Goal: Communication & Community: Ask a question

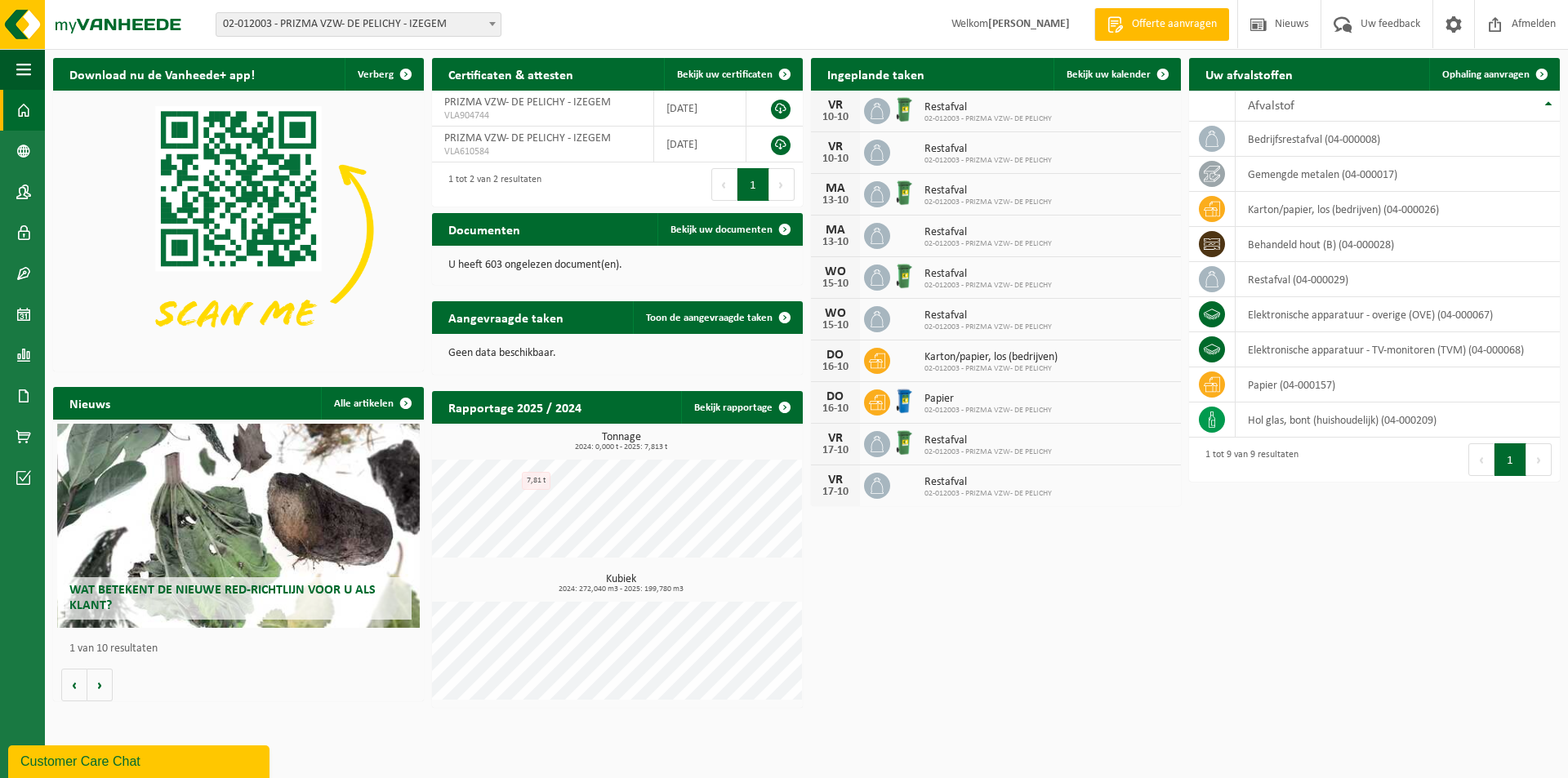
click at [120, 760] on div "Customer Care Chat" at bounding box center [138, 761] width 237 height 19
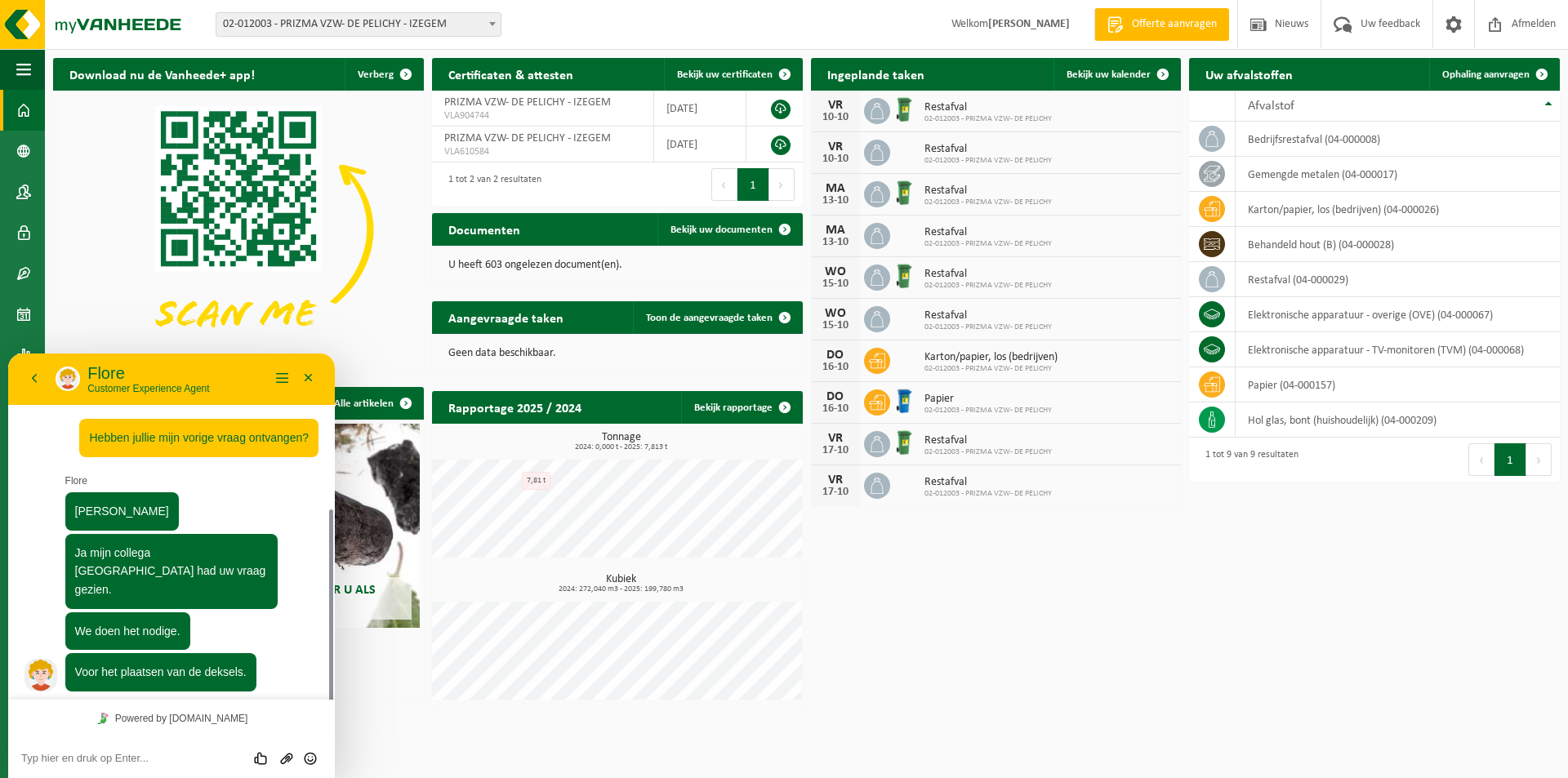
scroll to position [87, 0]
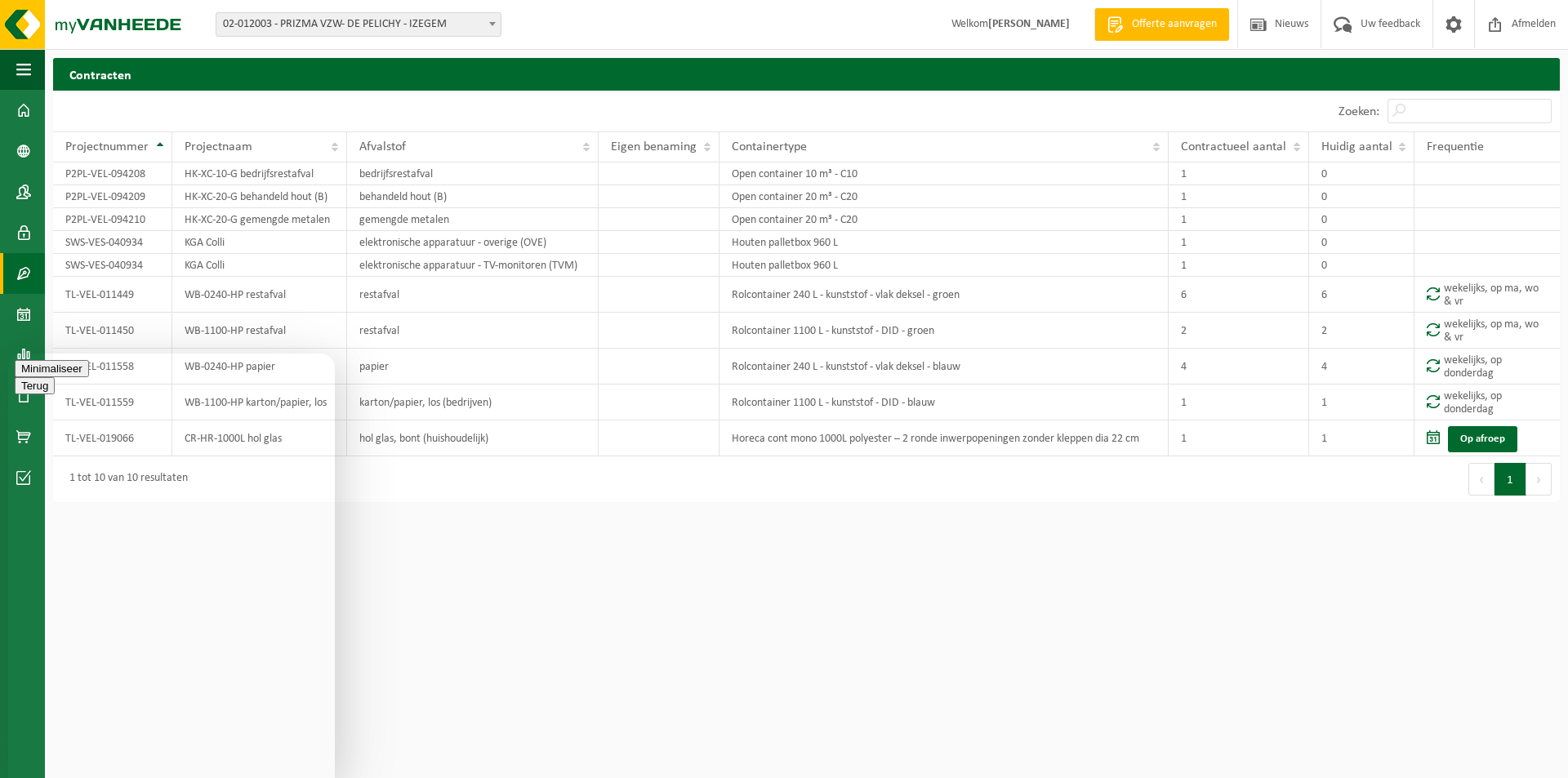
click at [958, 625] on html "Vestiging: 02-012003 - PRIZMA VZW- DE PELICHY - IZEGEM 10-747323 - PRIZMA VZW, …" at bounding box center [784, 389] width 1568 height 778
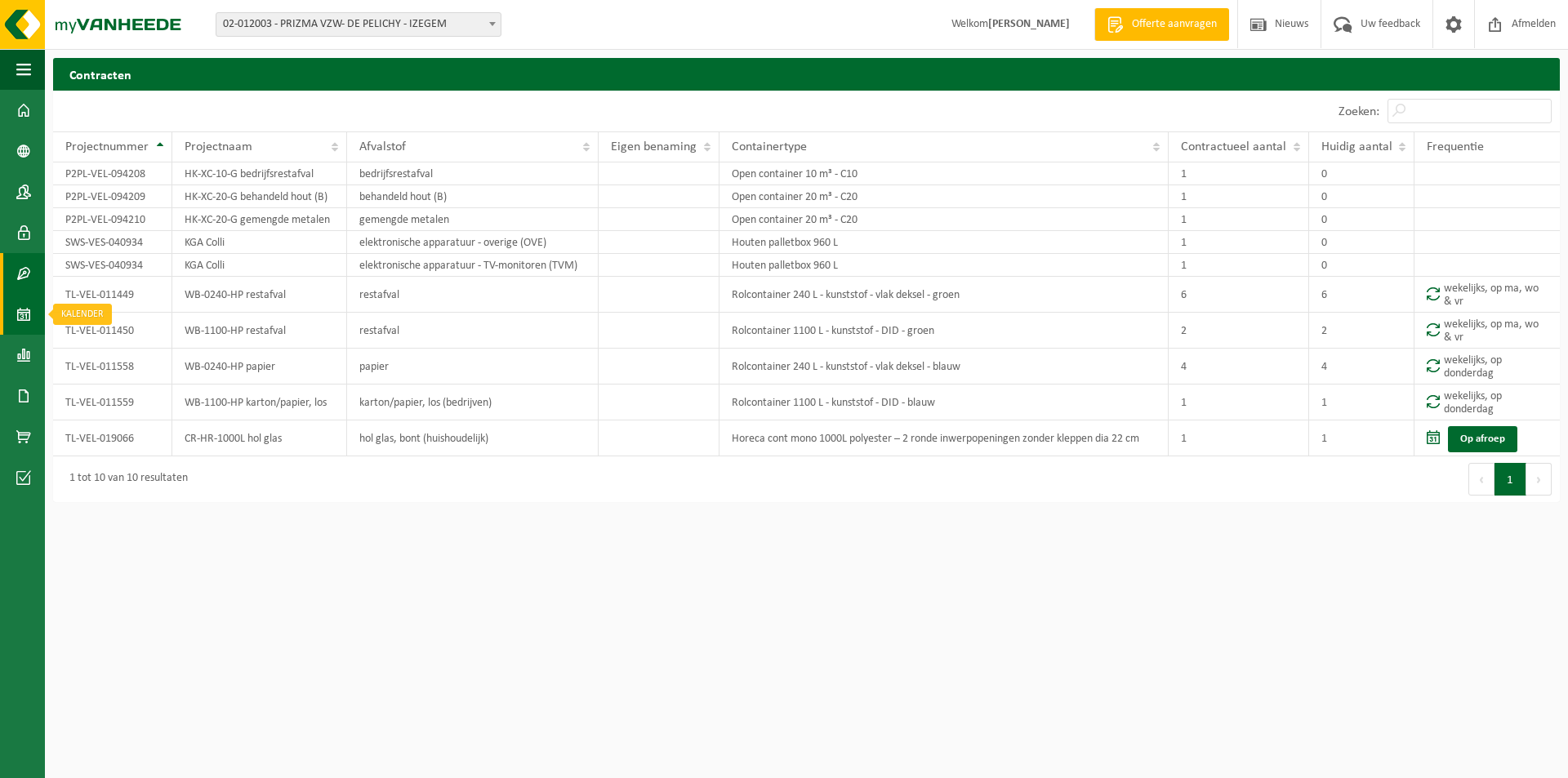
click at [15, 312] on link "Kalender" at bounding box center [22, 314] width 45 height 40
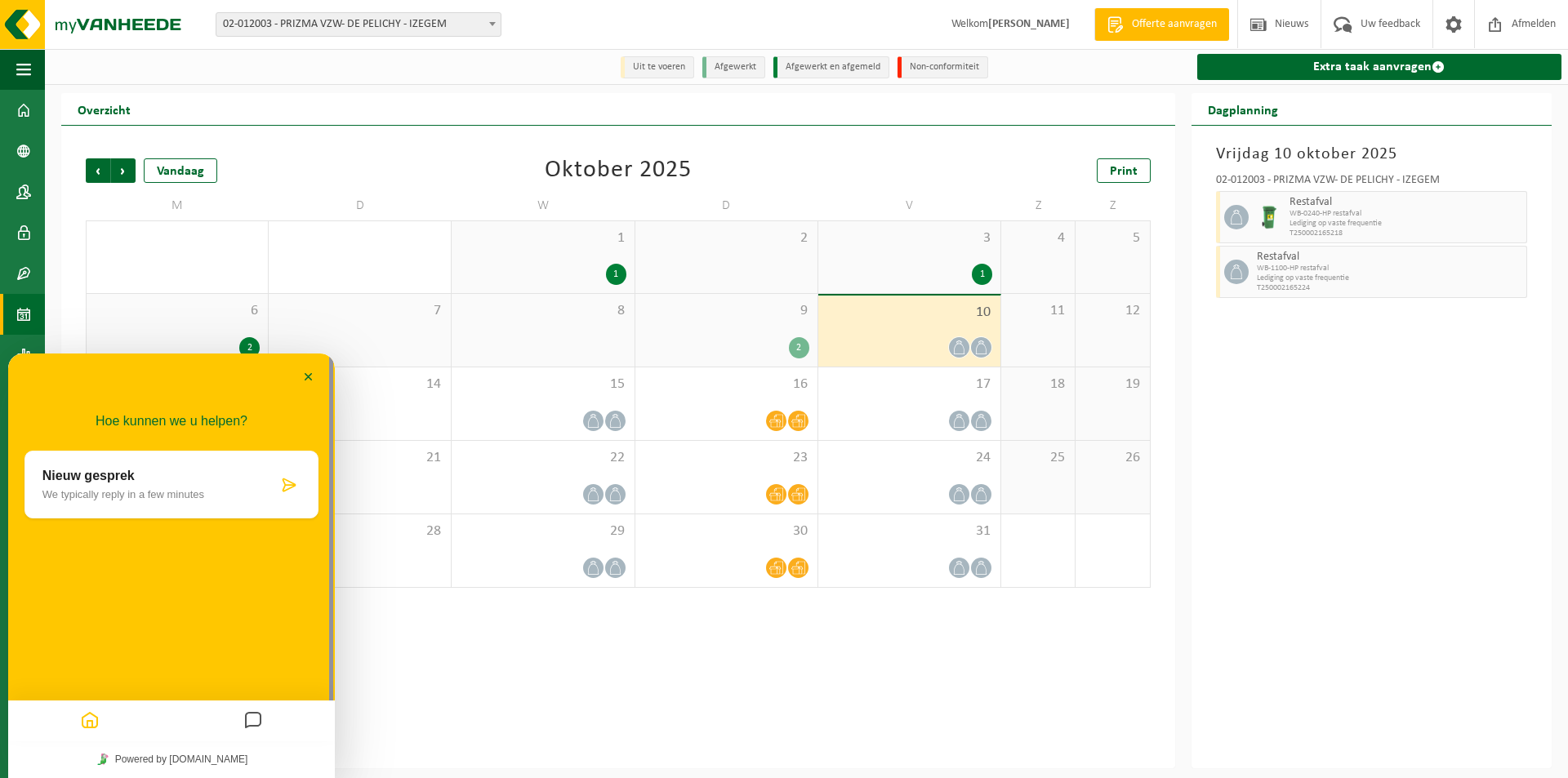
click at [166, 492] on p "We typically reply in a few minutes" at bounding box center [159, 494] width 235 height 13
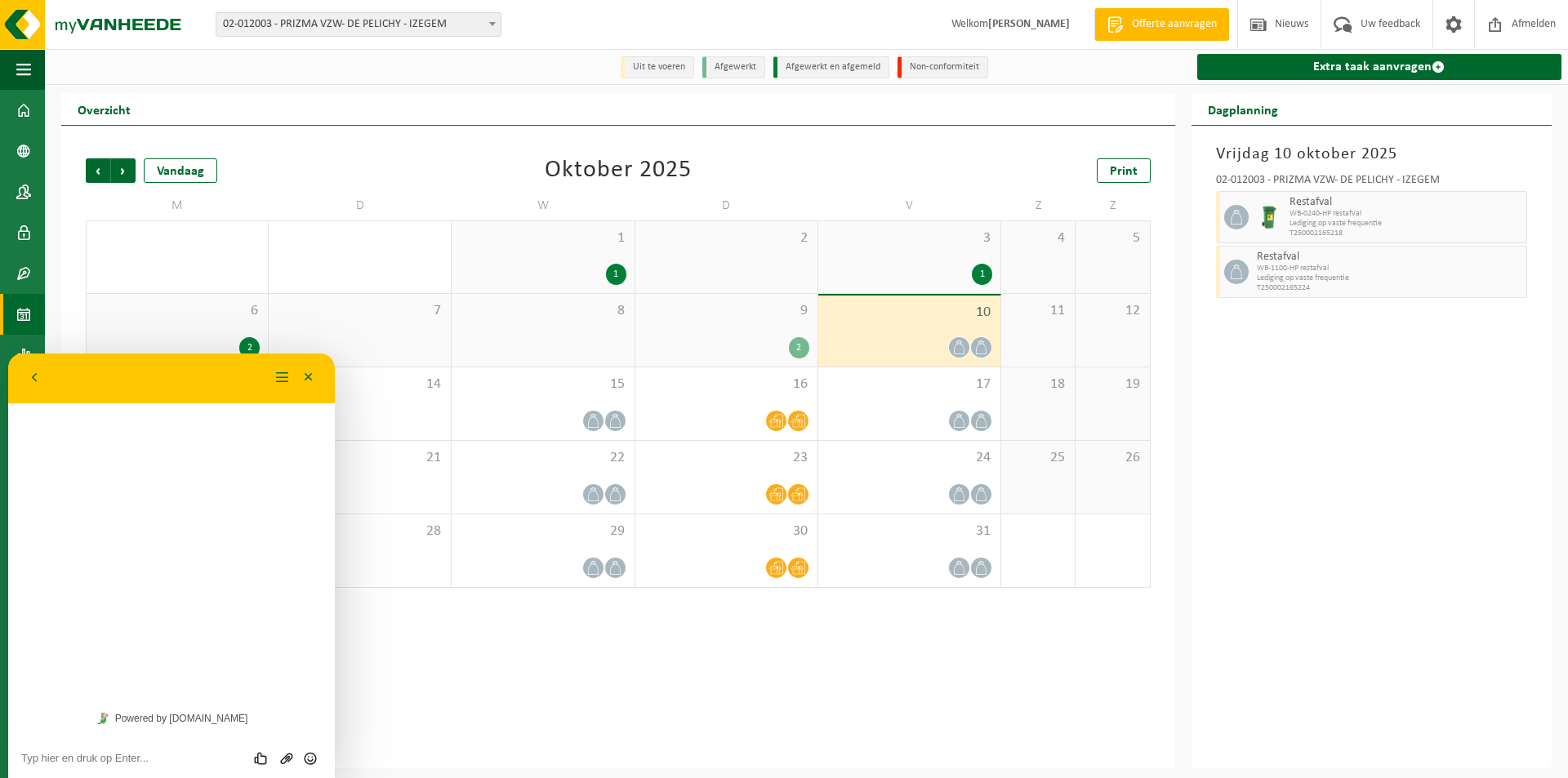
click at [106, 760] on textarea at bounding box center [171, 759] width 301 height 13
type textarea "Hebben jullie mijn vorige vraag ontvangen?"
click at [799, 341] on div "2" at bounding box center [799, 348] width 20 height 21
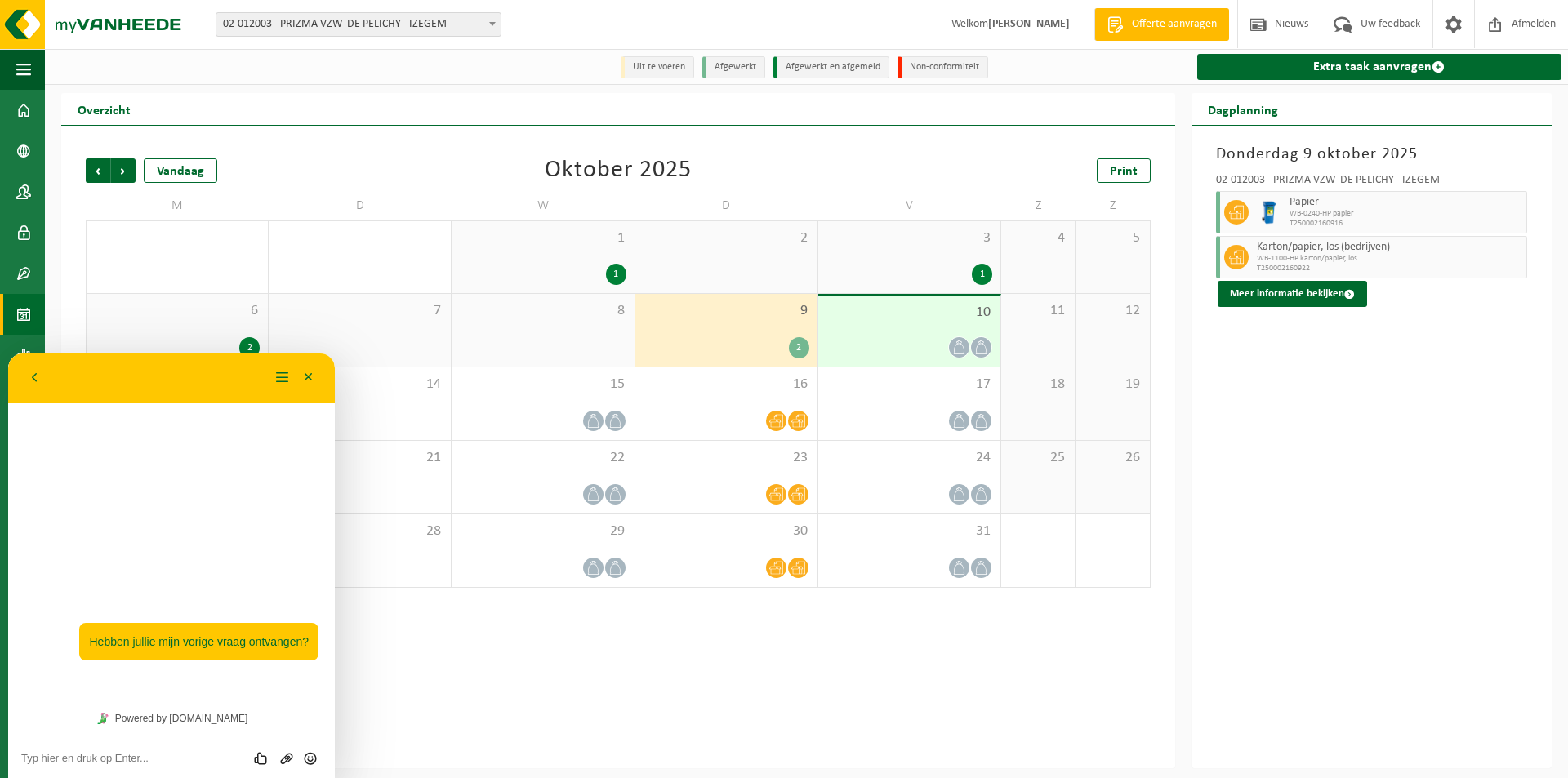
click at [972, 348] on span at bounding box center [981, 348] width 20 height 20
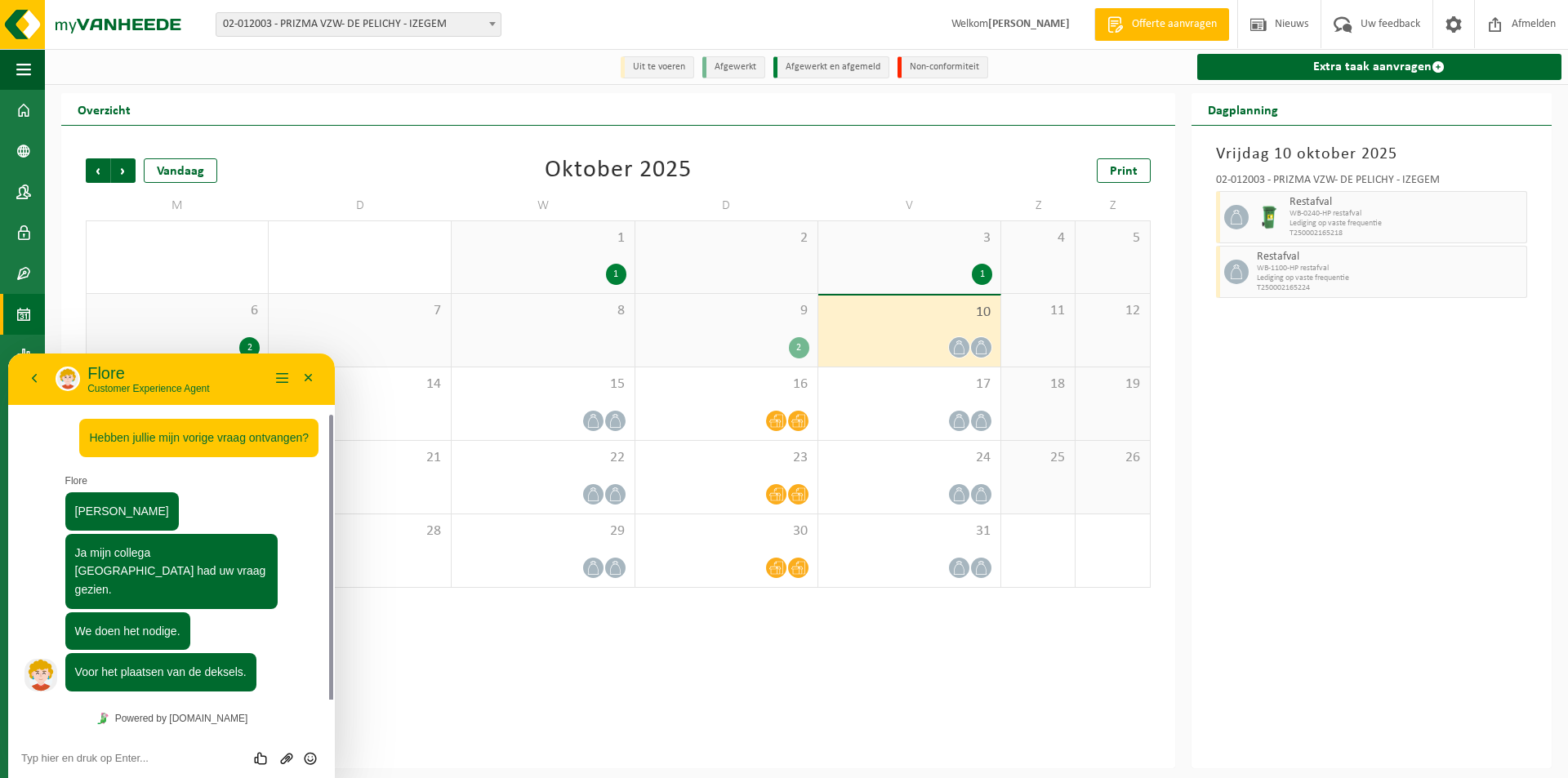
scroll to position [32, 0]
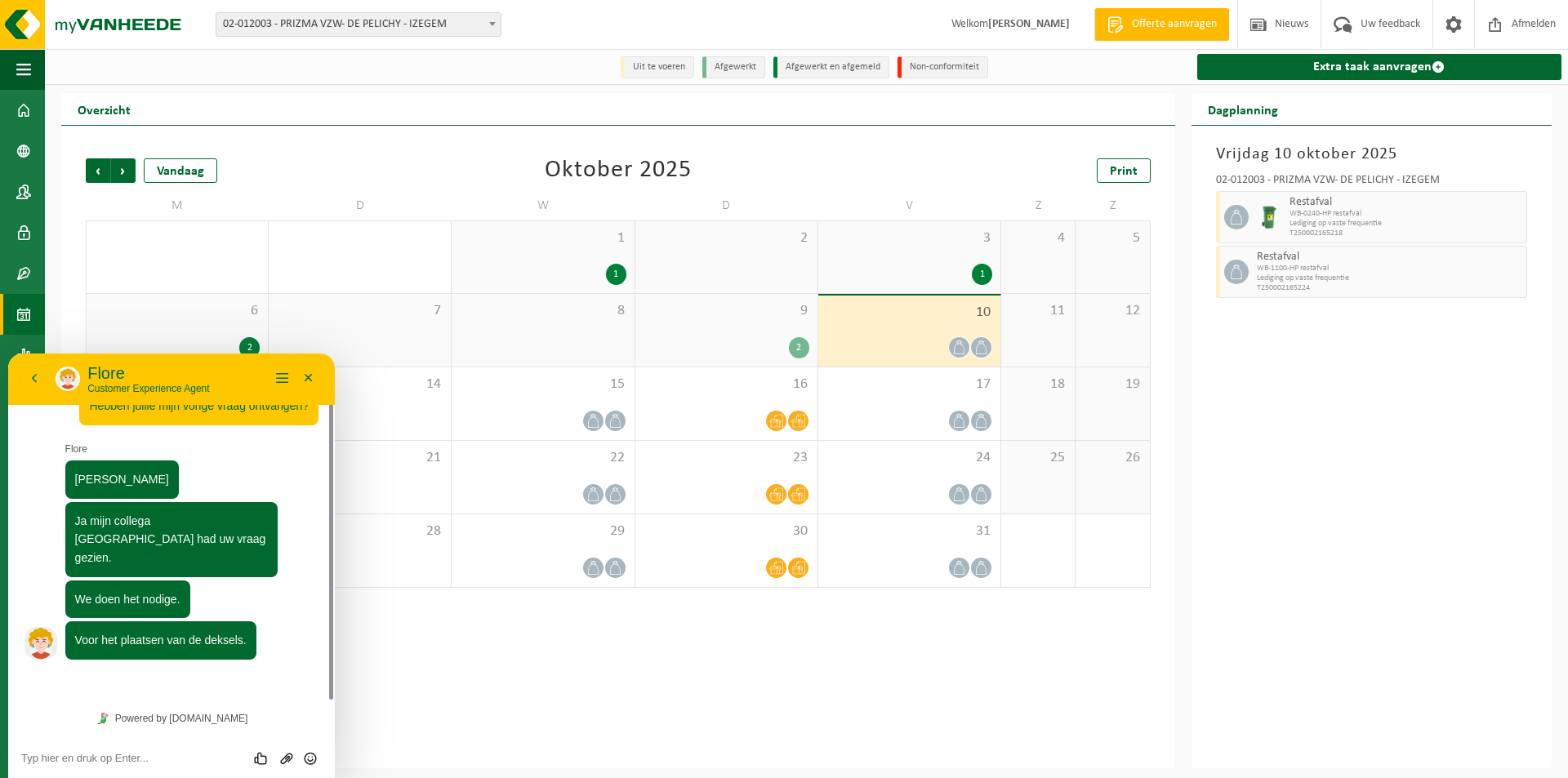
click at [958, 157] on div "Vorige Volgende Vandaag Oktober 2025 Print M D W D V Z Z 29 1 30 1 1 2 3 1 4 5 …" at bounding box center [618, 373] width 1081 height 462
click at [122, 752] on textarea at bounding box center [171, 759] width 301 height 13
type textarea "ok, en zou je iets weten over de ophaling?"
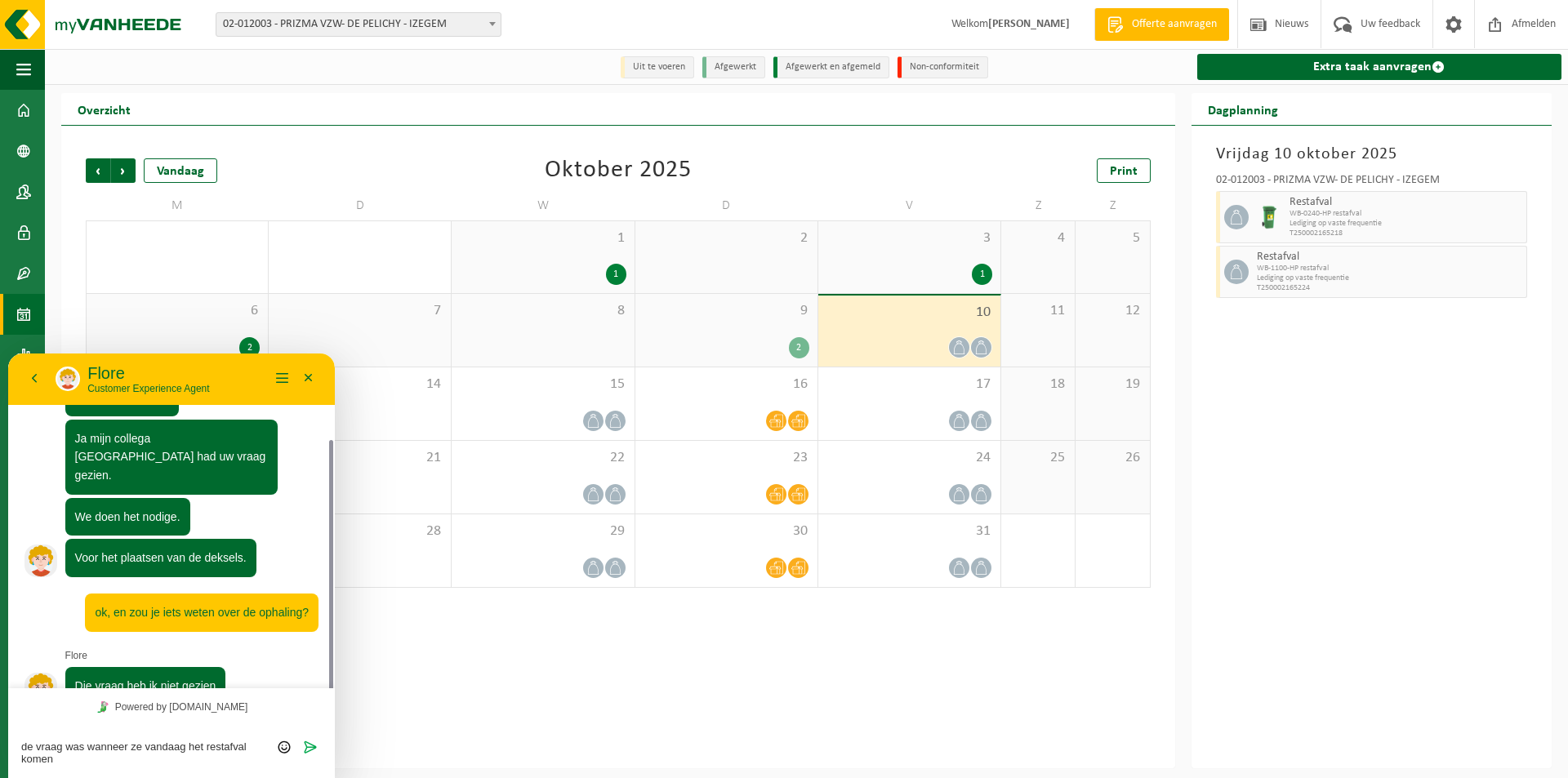
scroll to position [125, 0]
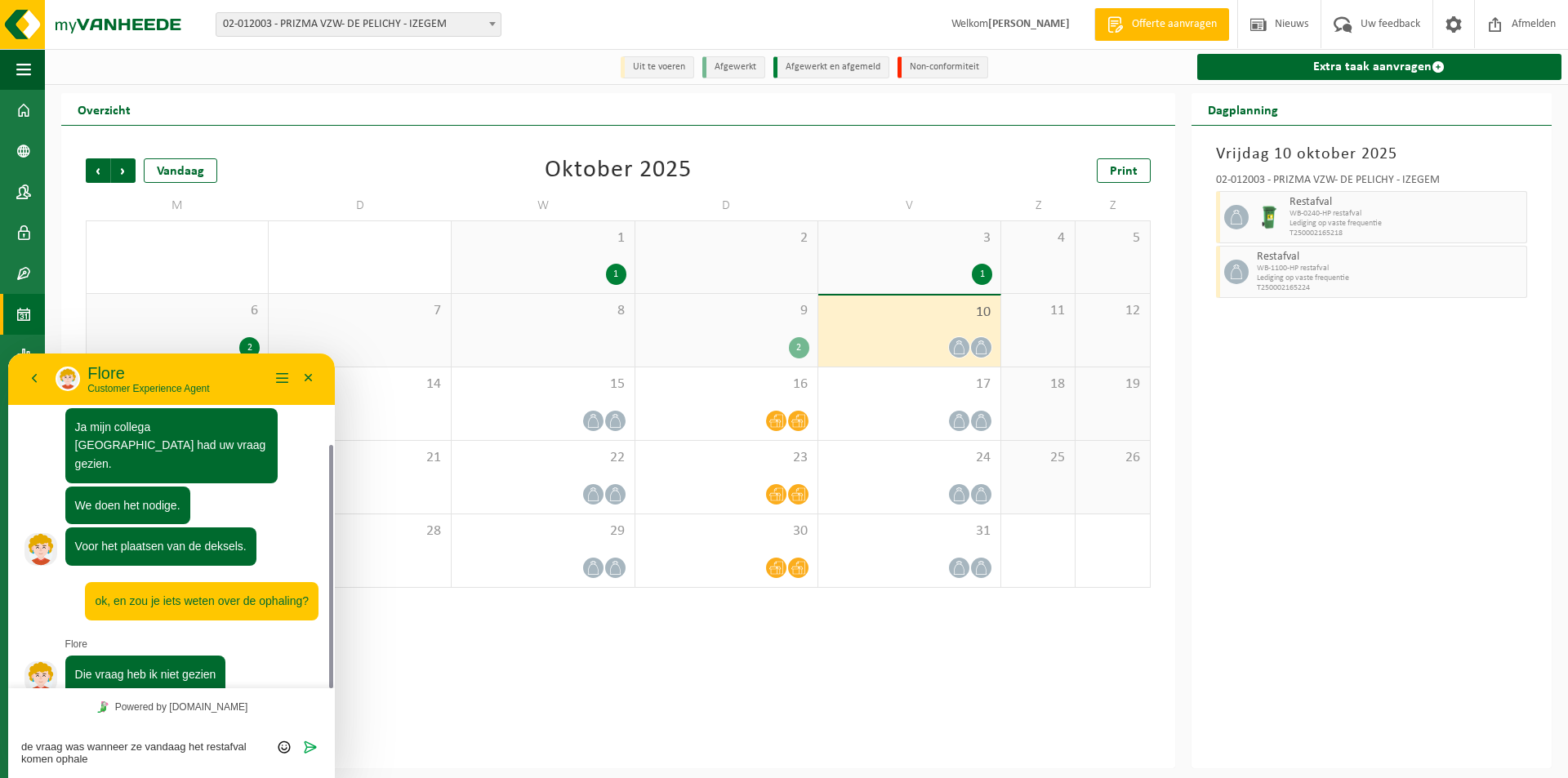
type textarea "de vraag was wanneer ze vandaag het restafval komen ophalen"
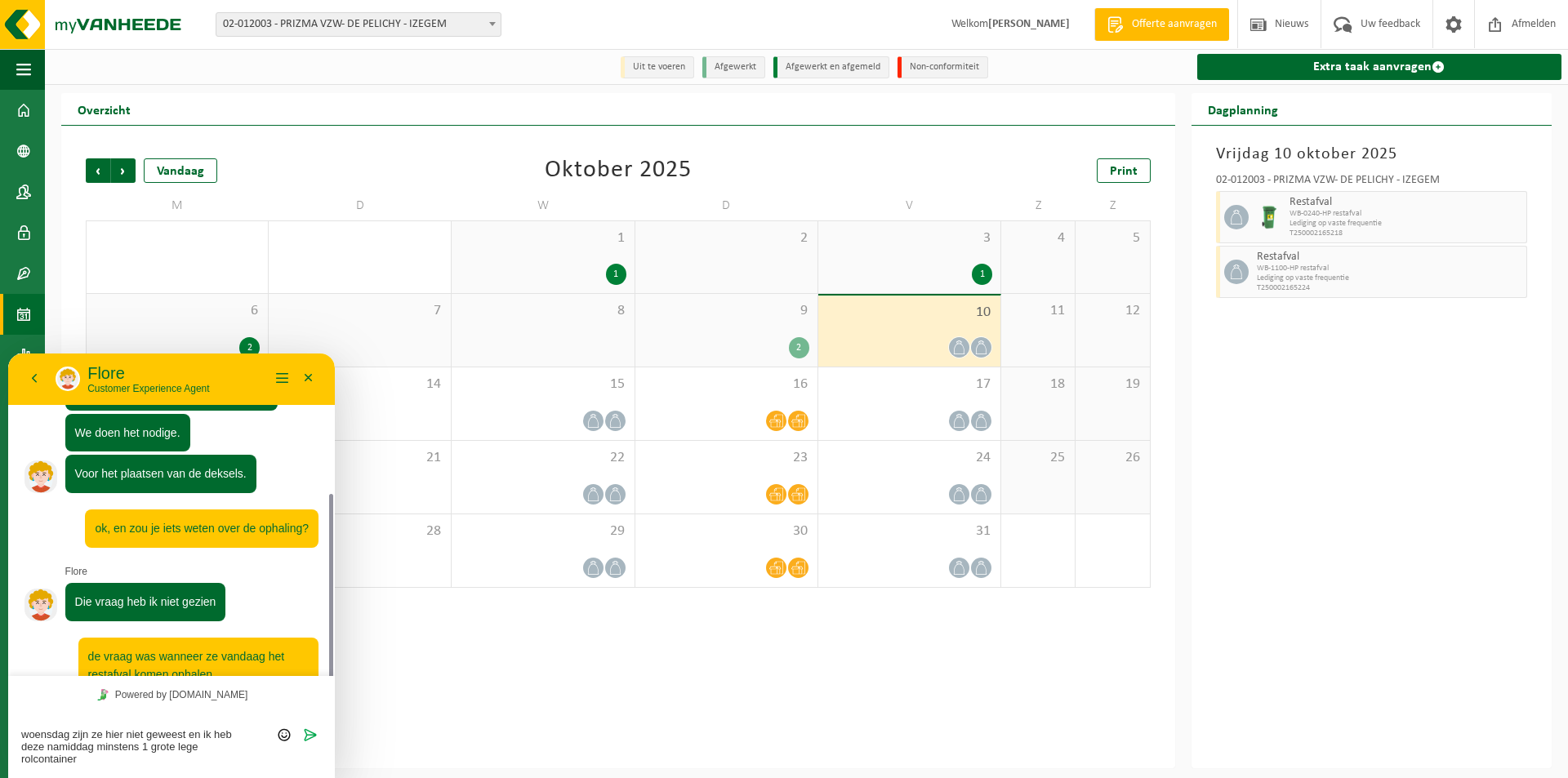
scroll to position [210, 0]
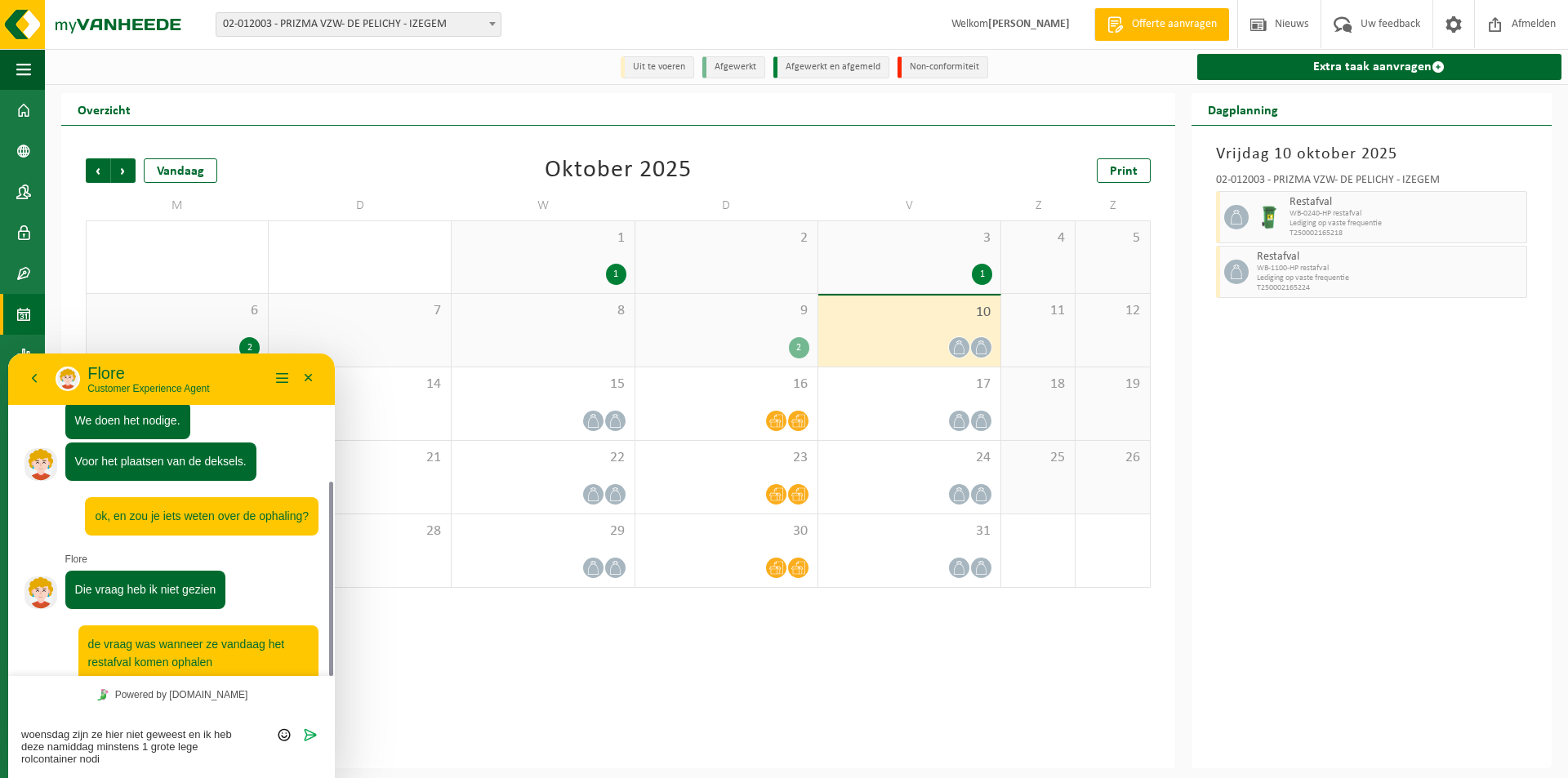
type textarea "woensdag zijn ze hier niet geweest en ik heb deze namiddag minstens 1 grote leg…"
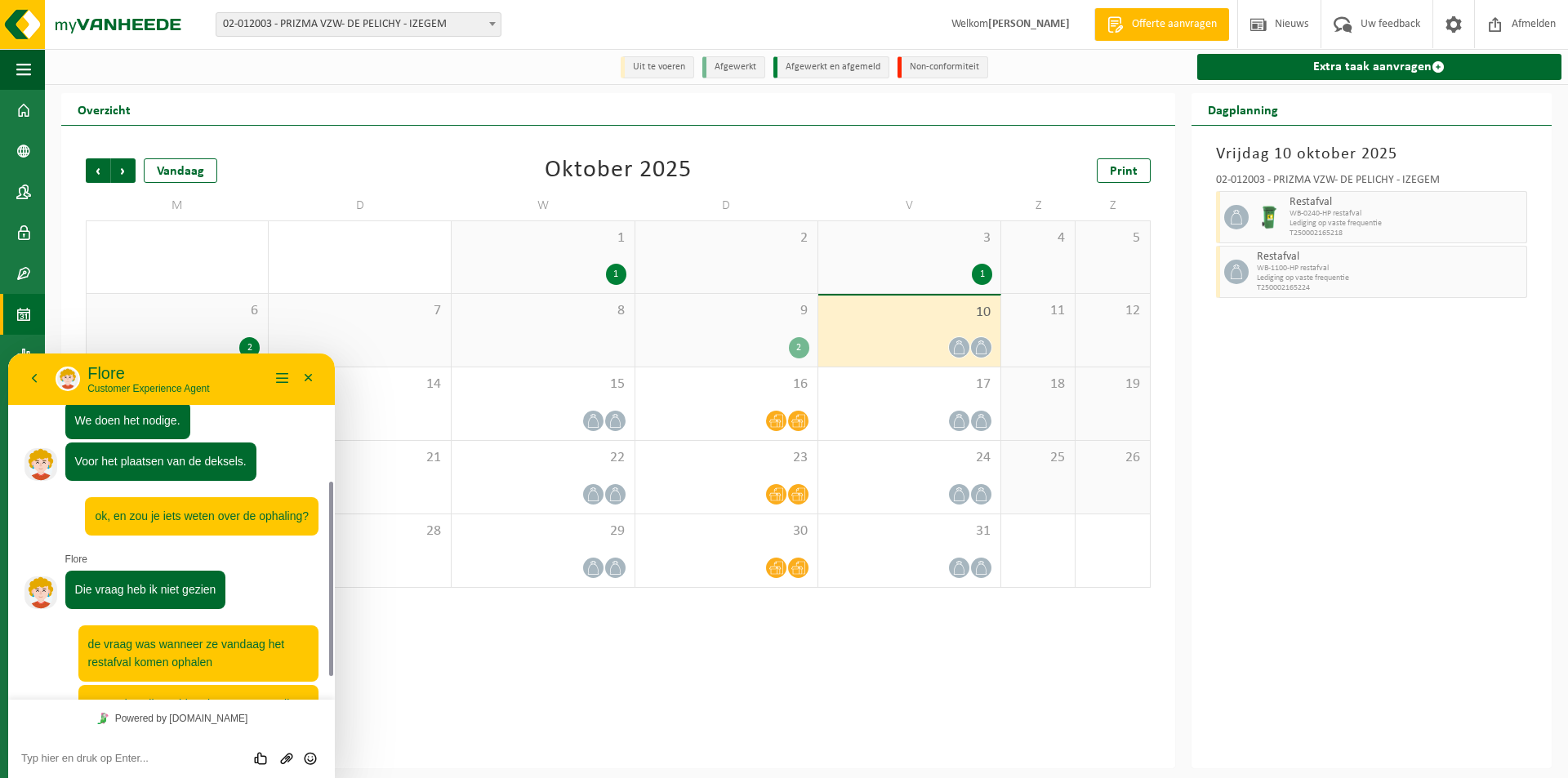
scroll to position [265, 0]
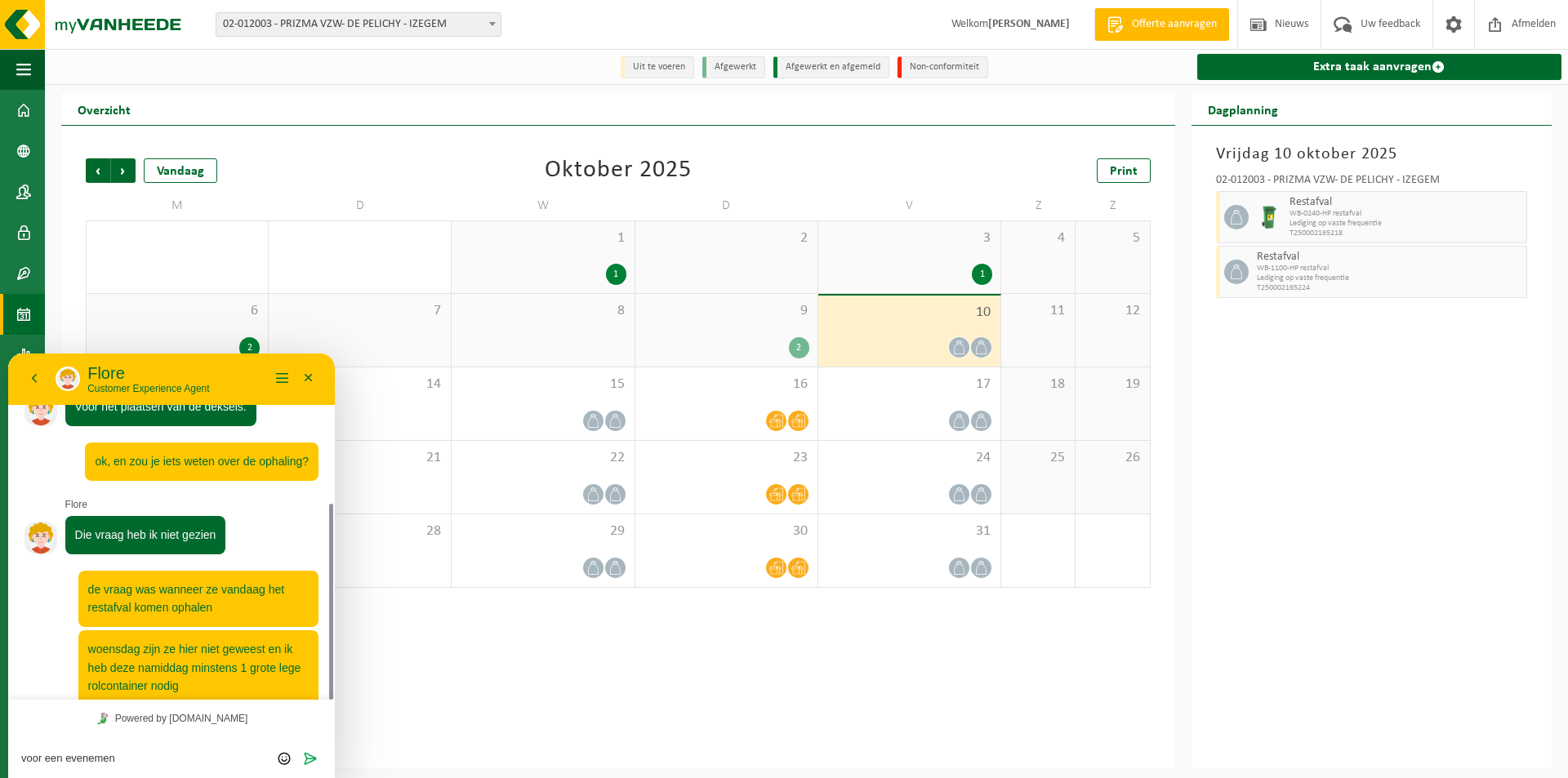
type textarea "voor een evenement"
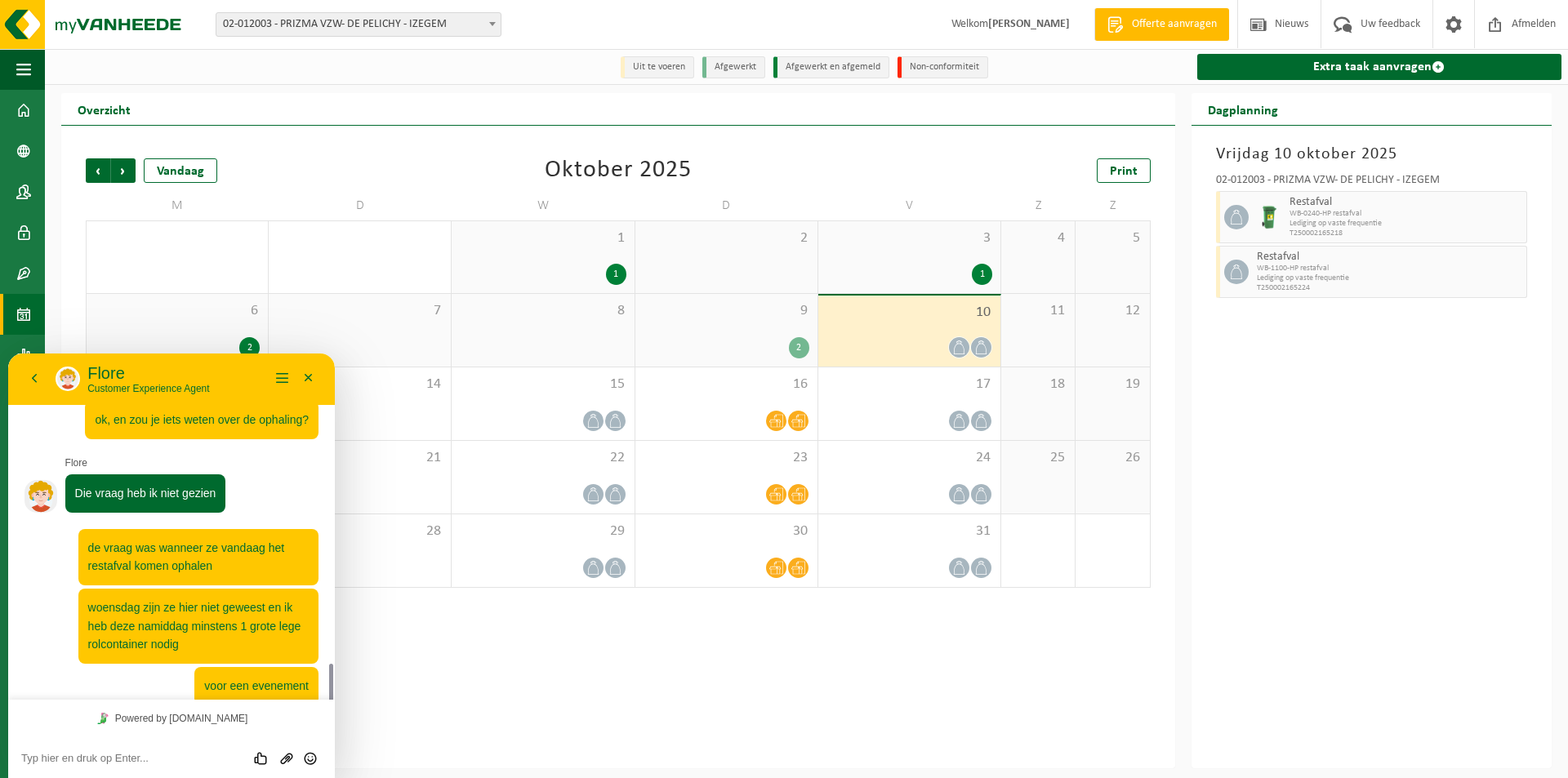
scroll to position [426, 0]
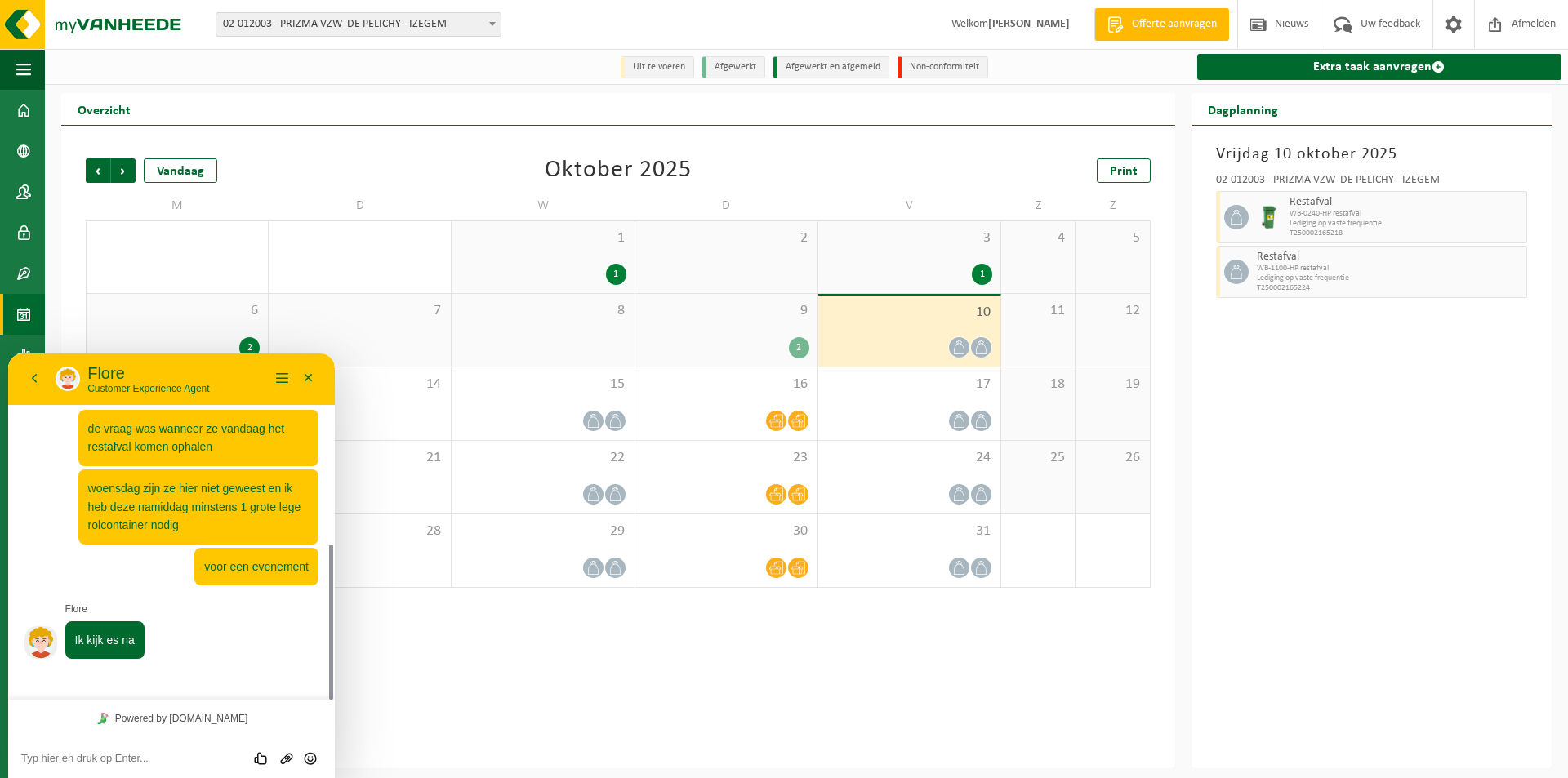
click at [163, 761] on textarea at bounding box center [171, 759] width 301 height 13
type textarea "waarvoor dank"
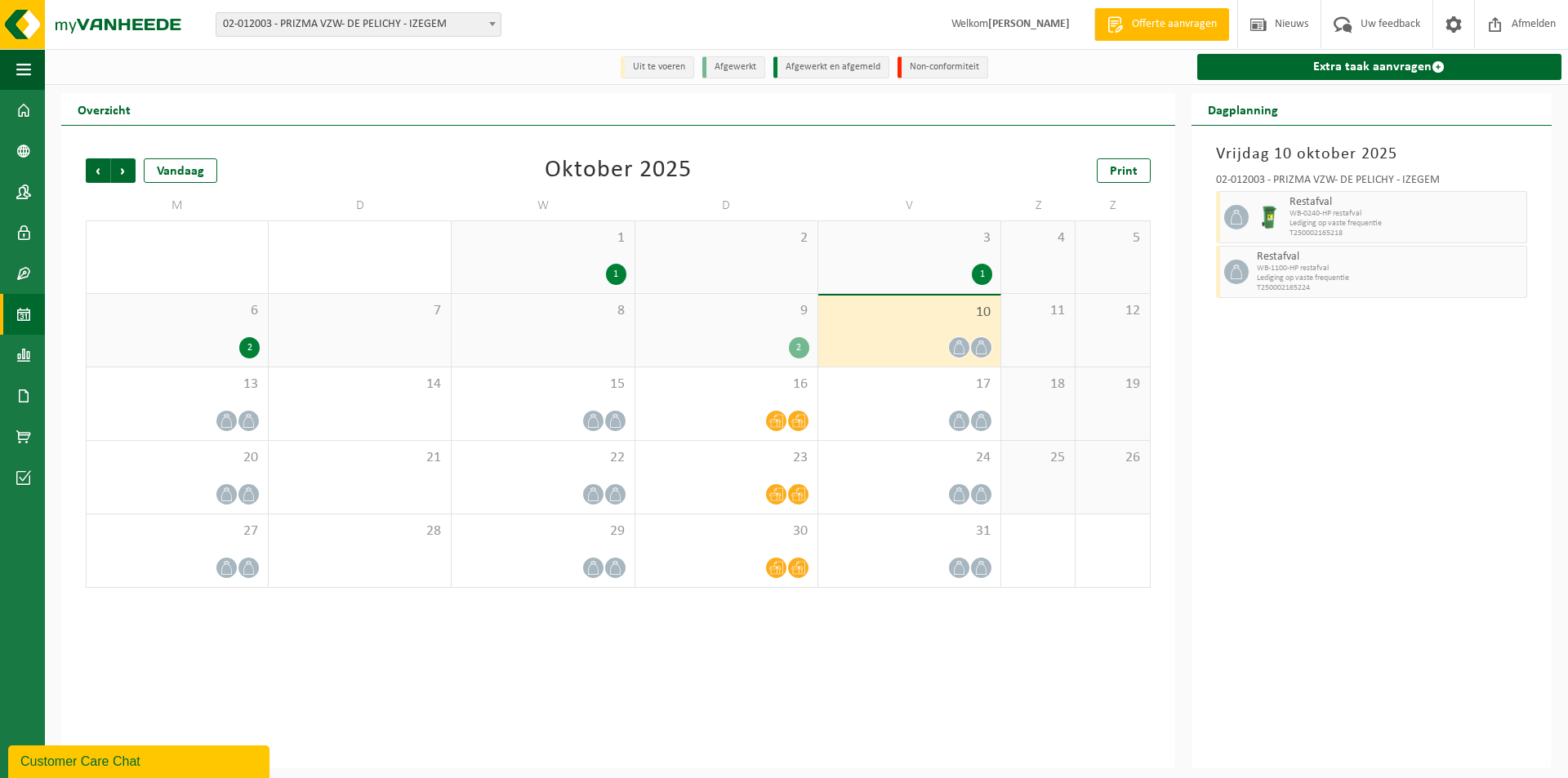
scroll to position [0, 0]
